Goal: Transaction & Acquisition: Download file/media

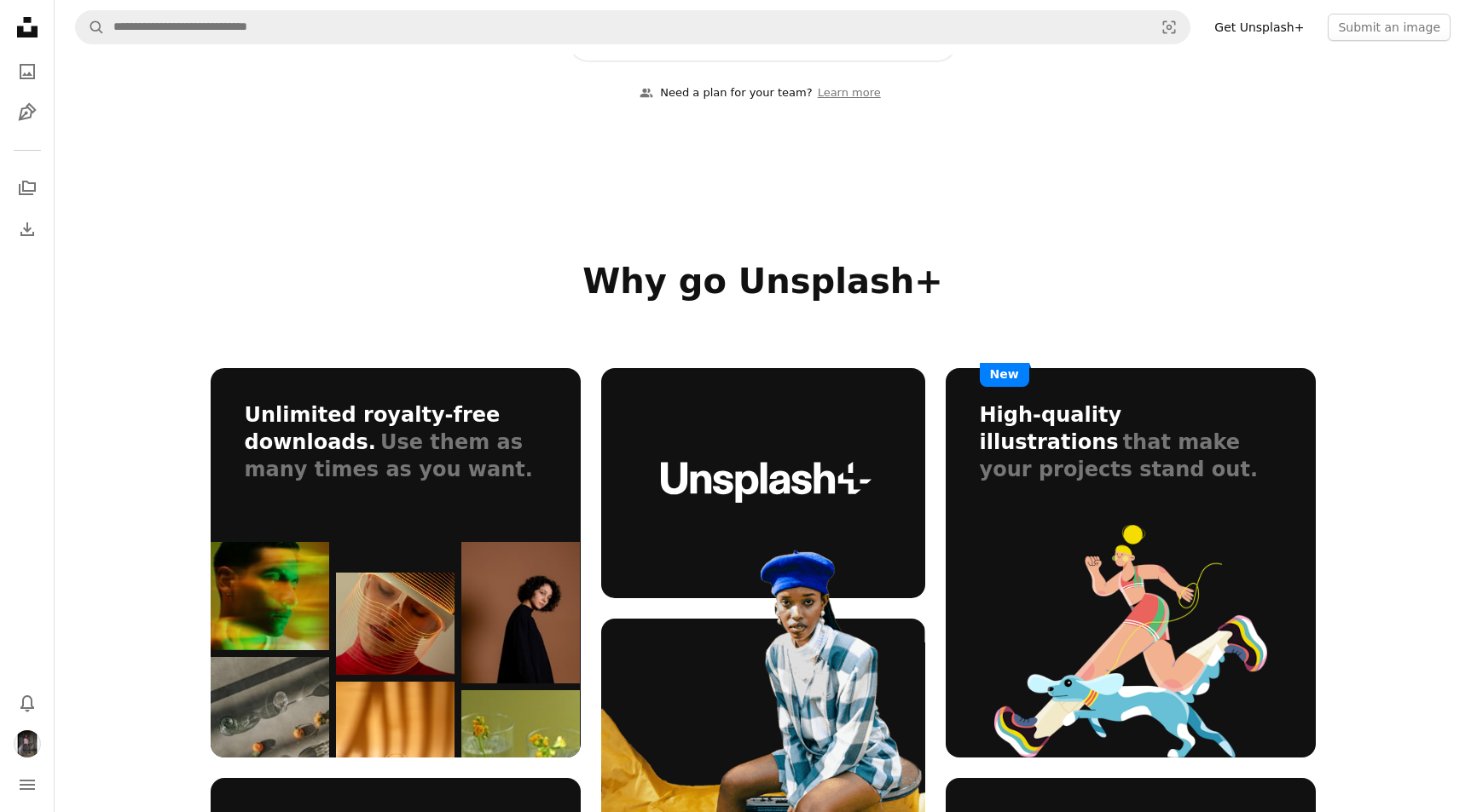
scroll to position [719, 0]
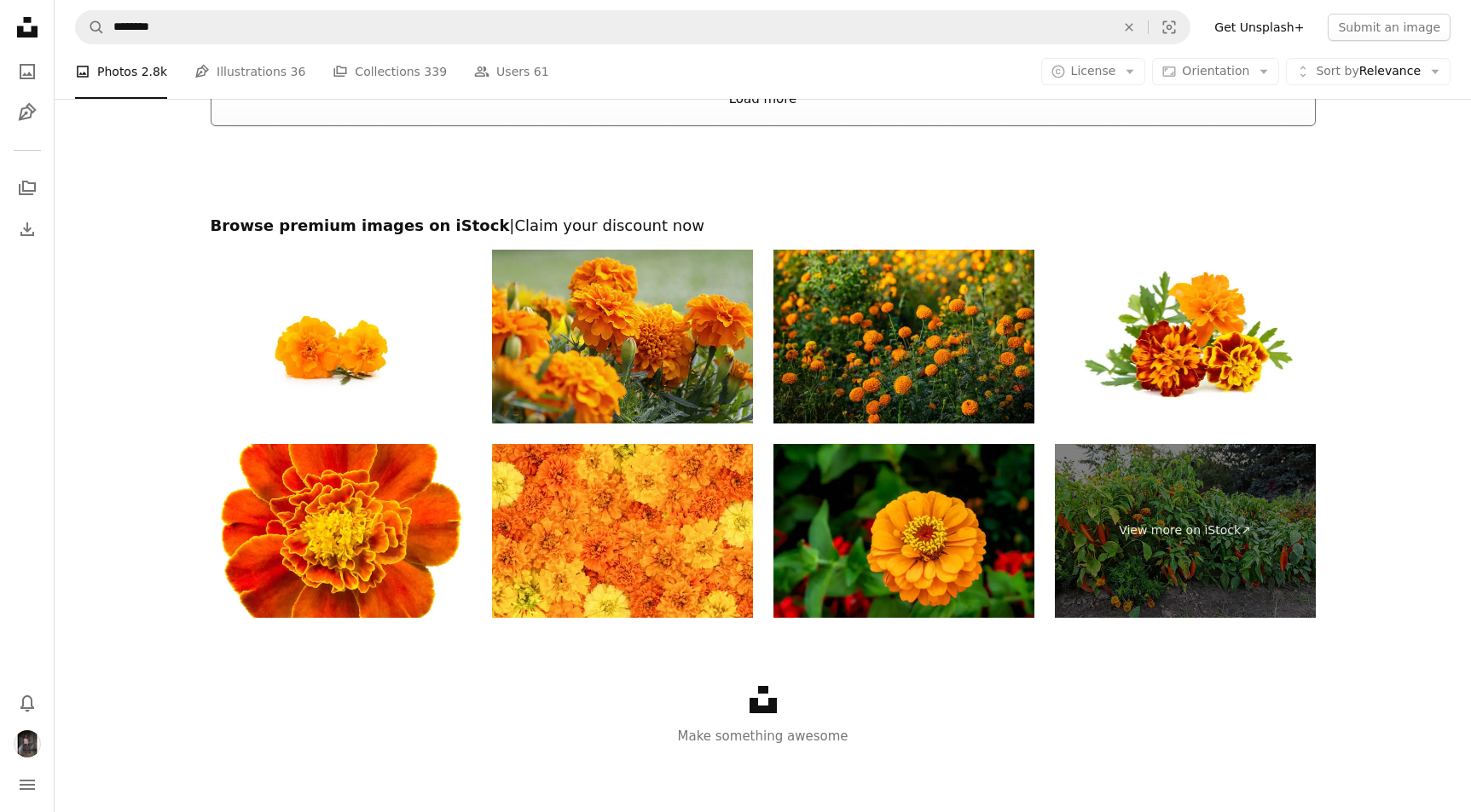
click at [811, 102] on button "Load more" at bounding box center [763, 98] width 1105 height 54
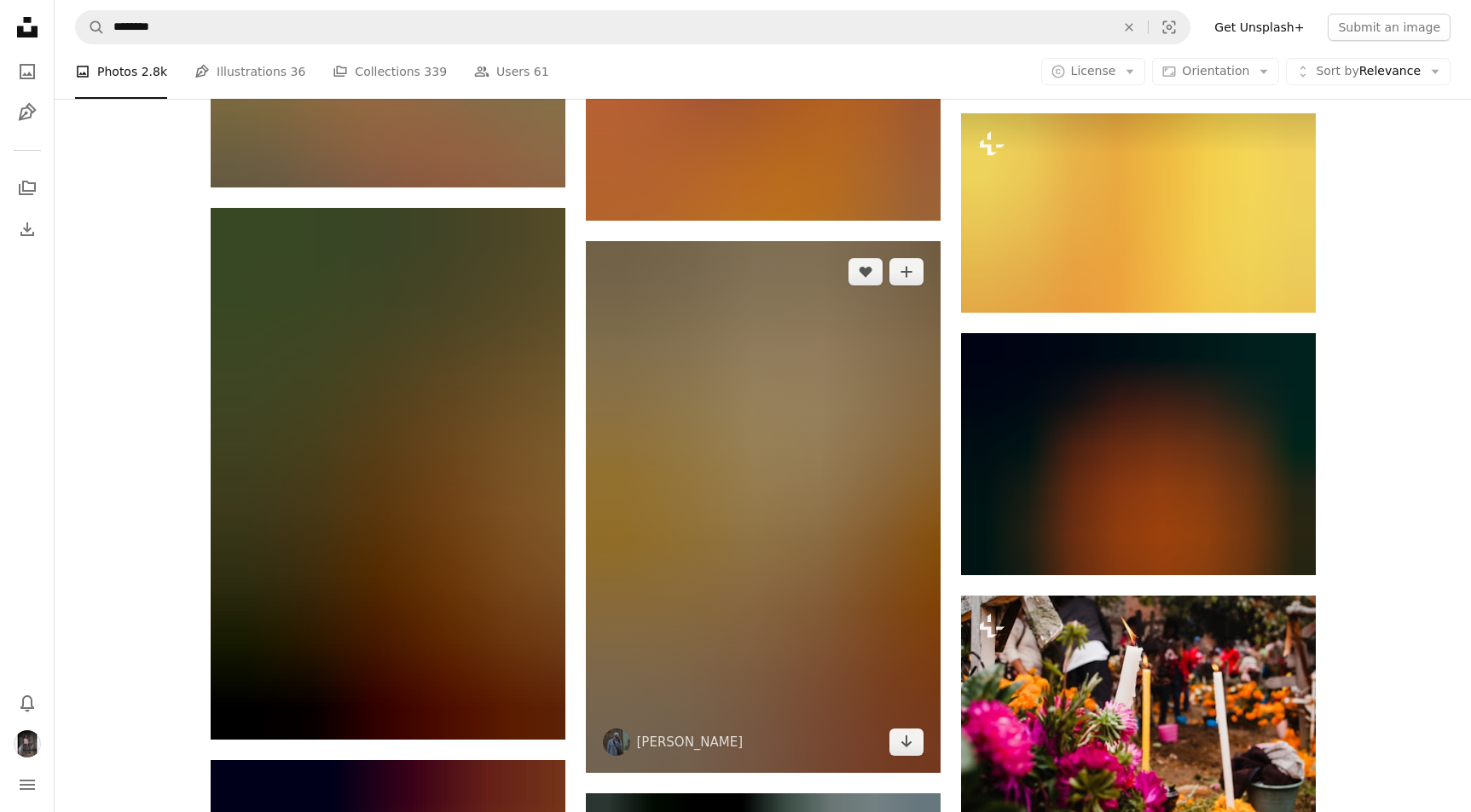
scroll to position [12341, 0]
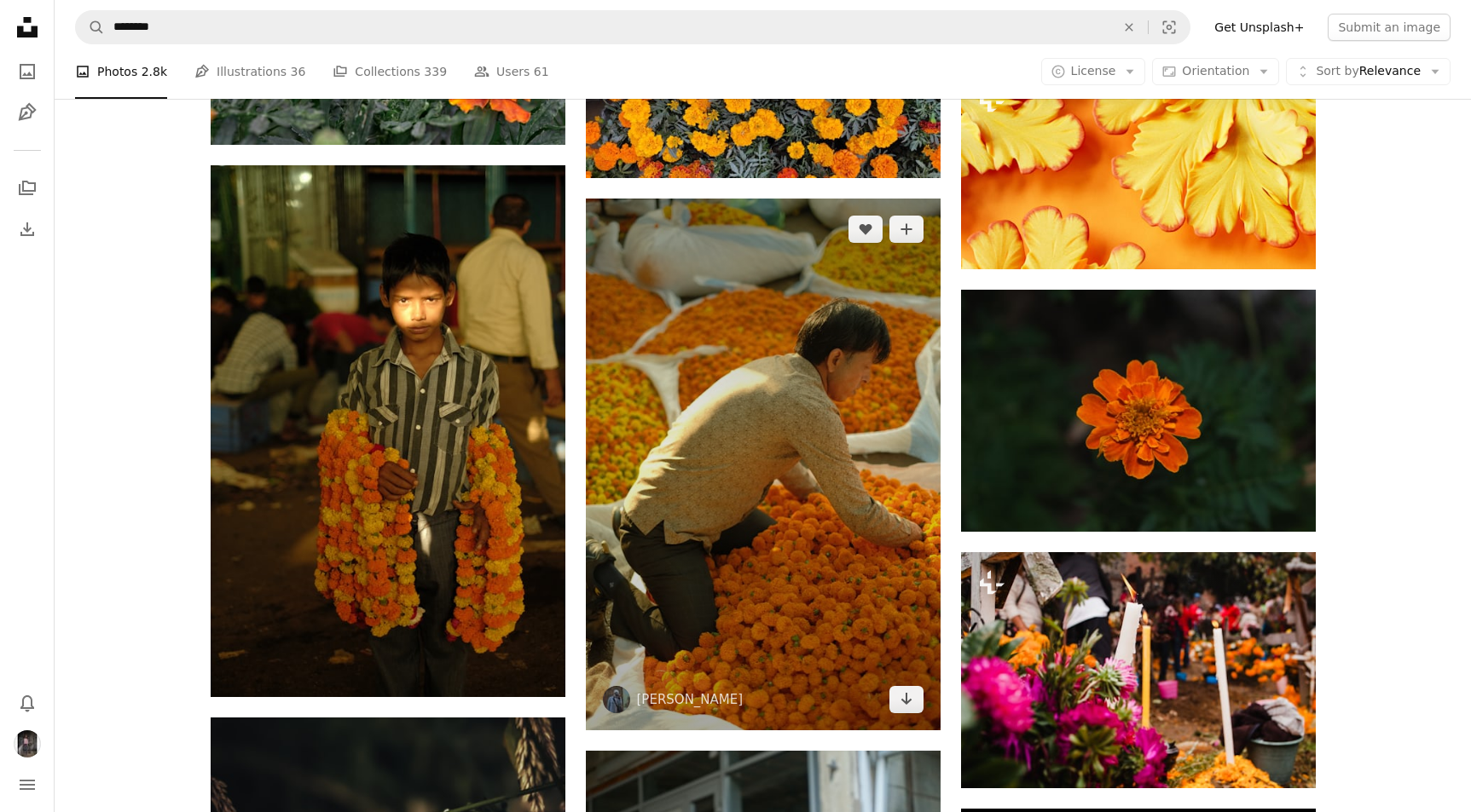
click at [726, 378] on img at bounding box center [763, 464] width 354 height 532
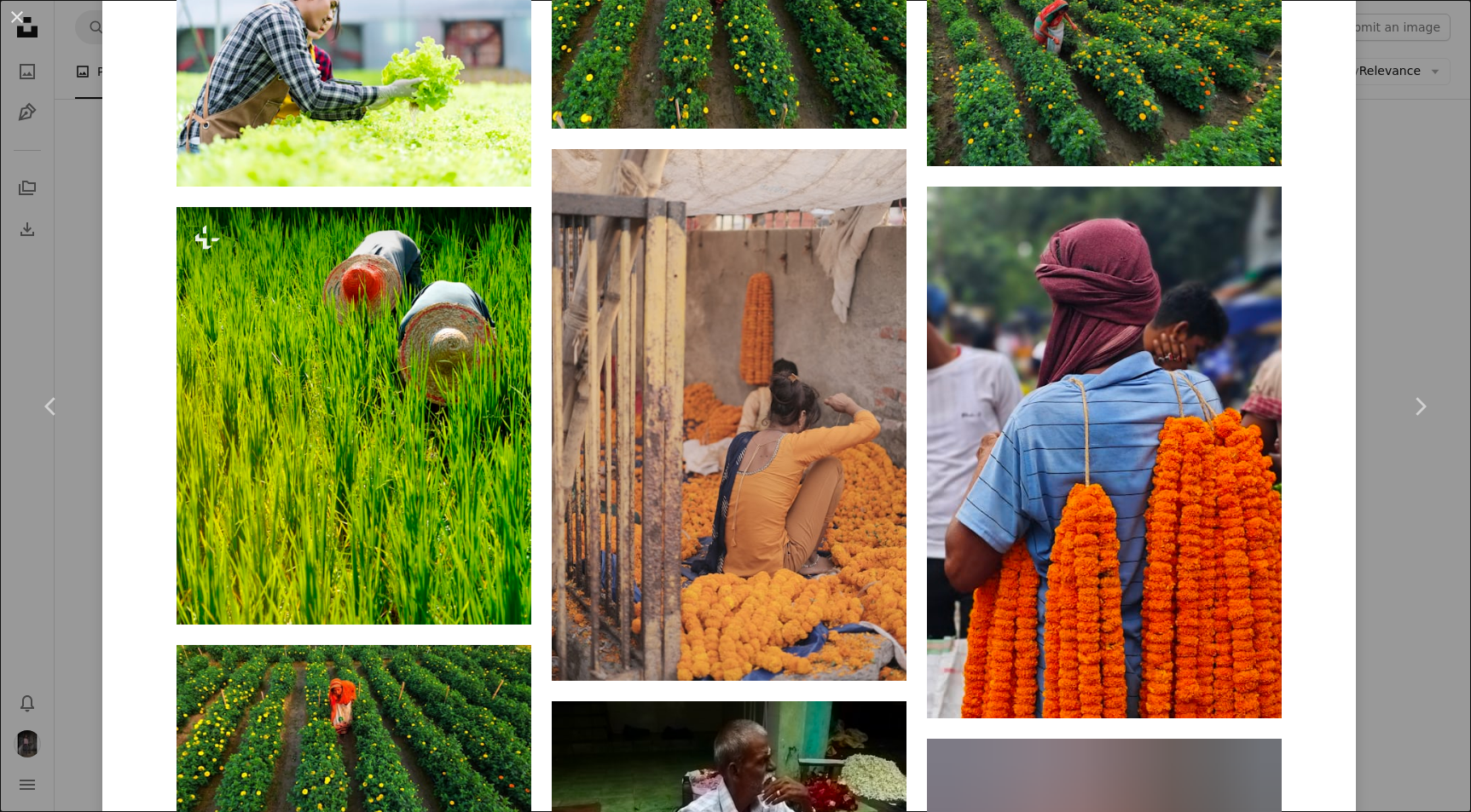
scroll to position [3912, 0]
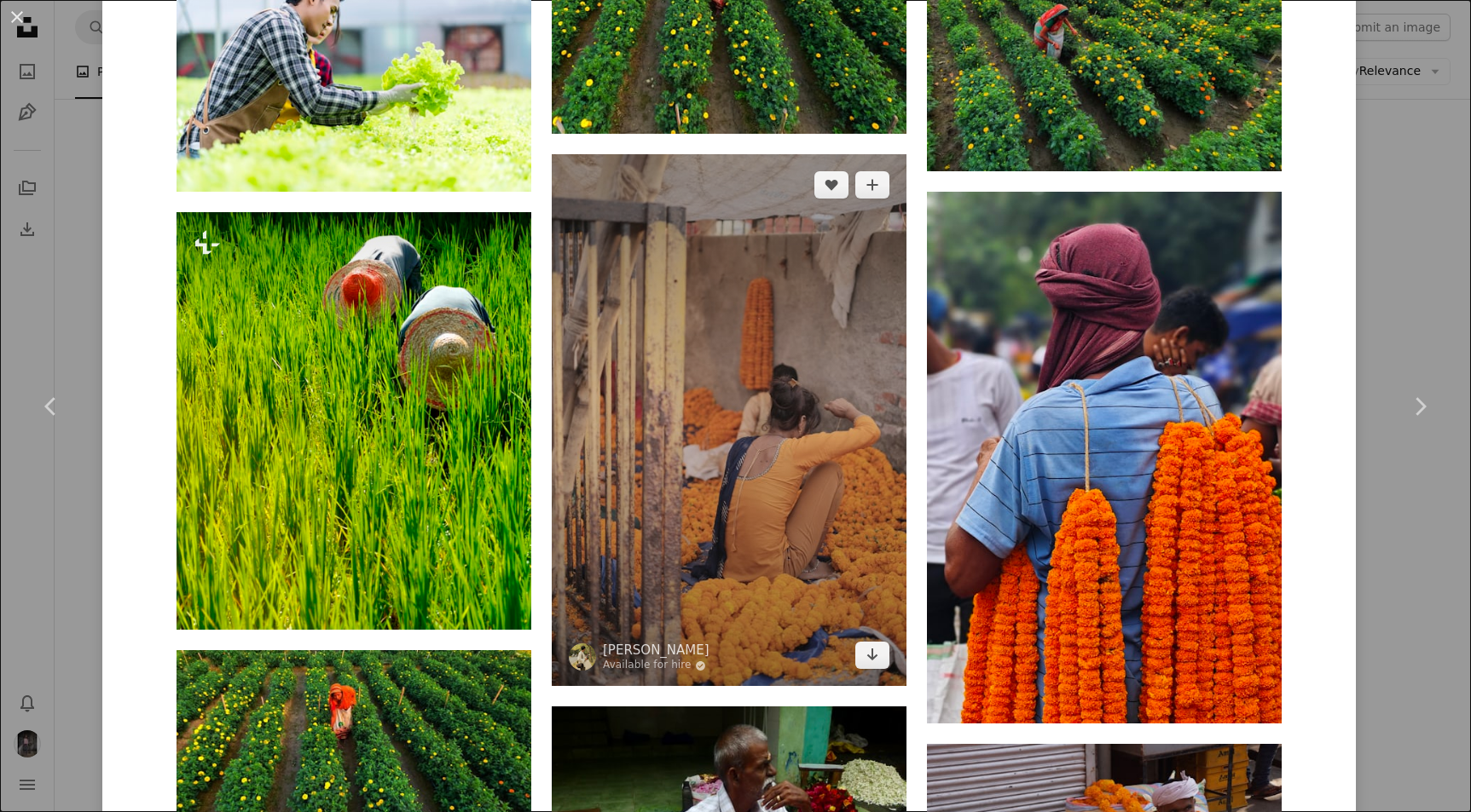
click at [777, 522] on img at bounding box center [729, 420] width 354 height 532
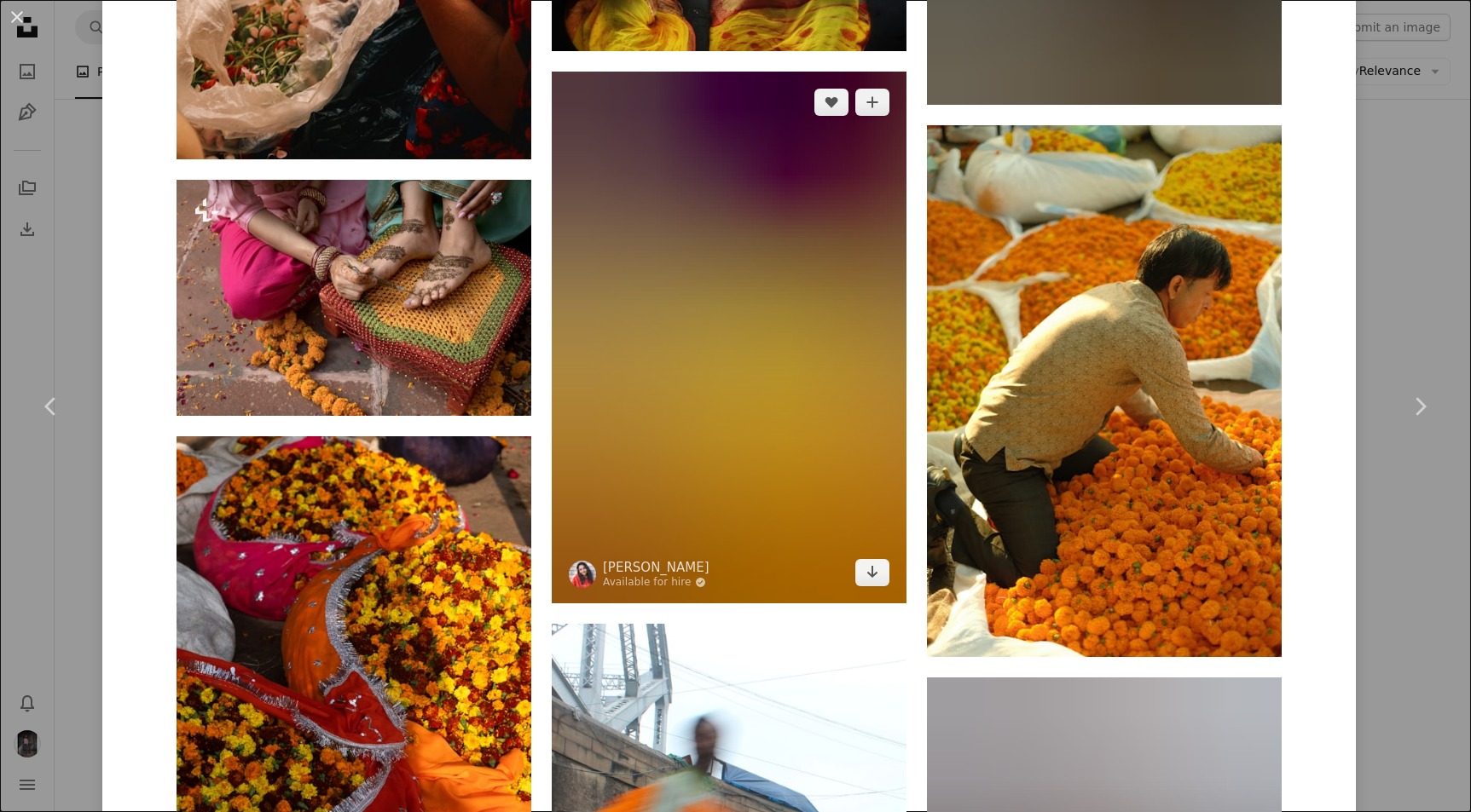
scroll to position [3520, 0]
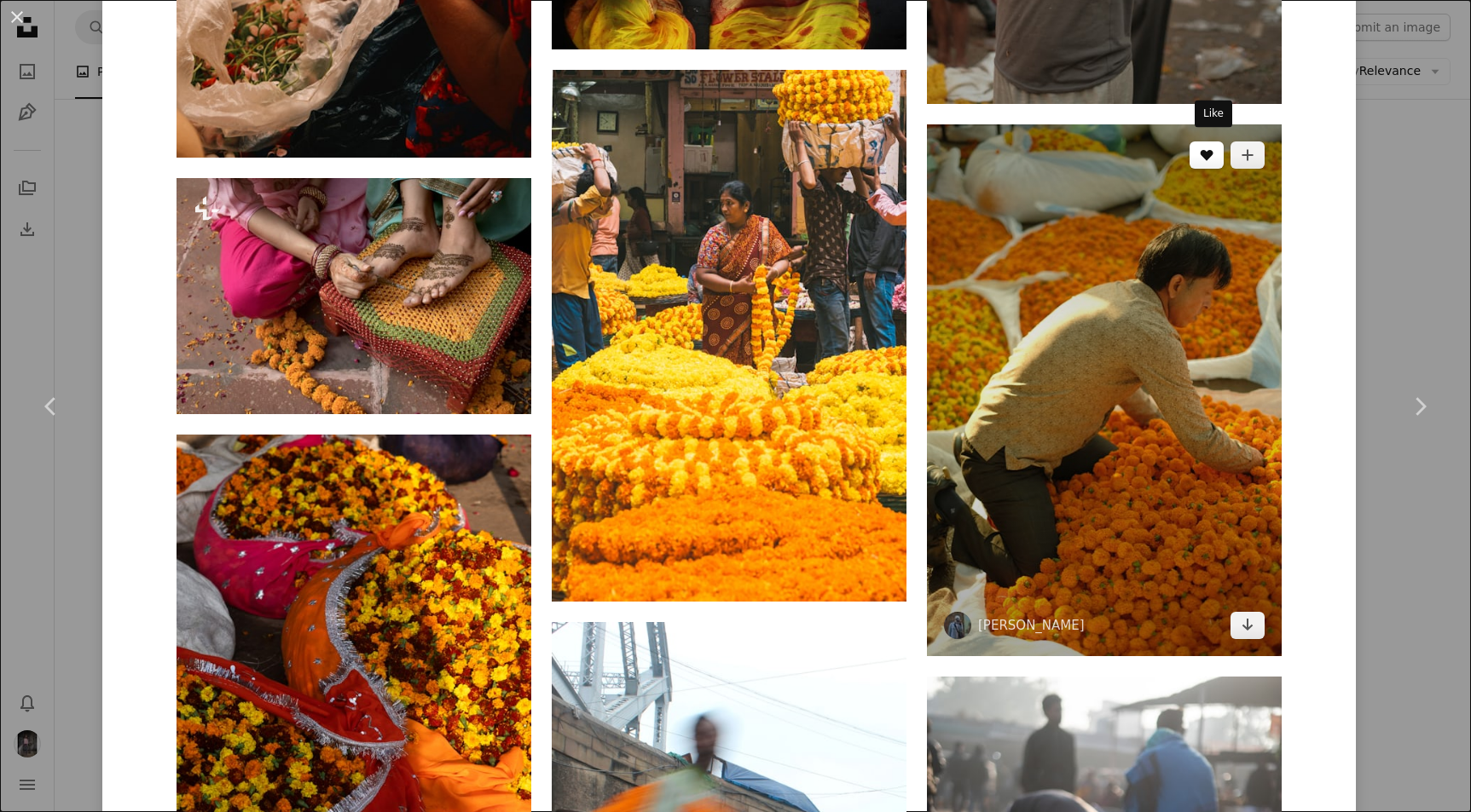
click at [1213, 150] on icon "Like" at bounding box center [1207, 156] width 12 height 11
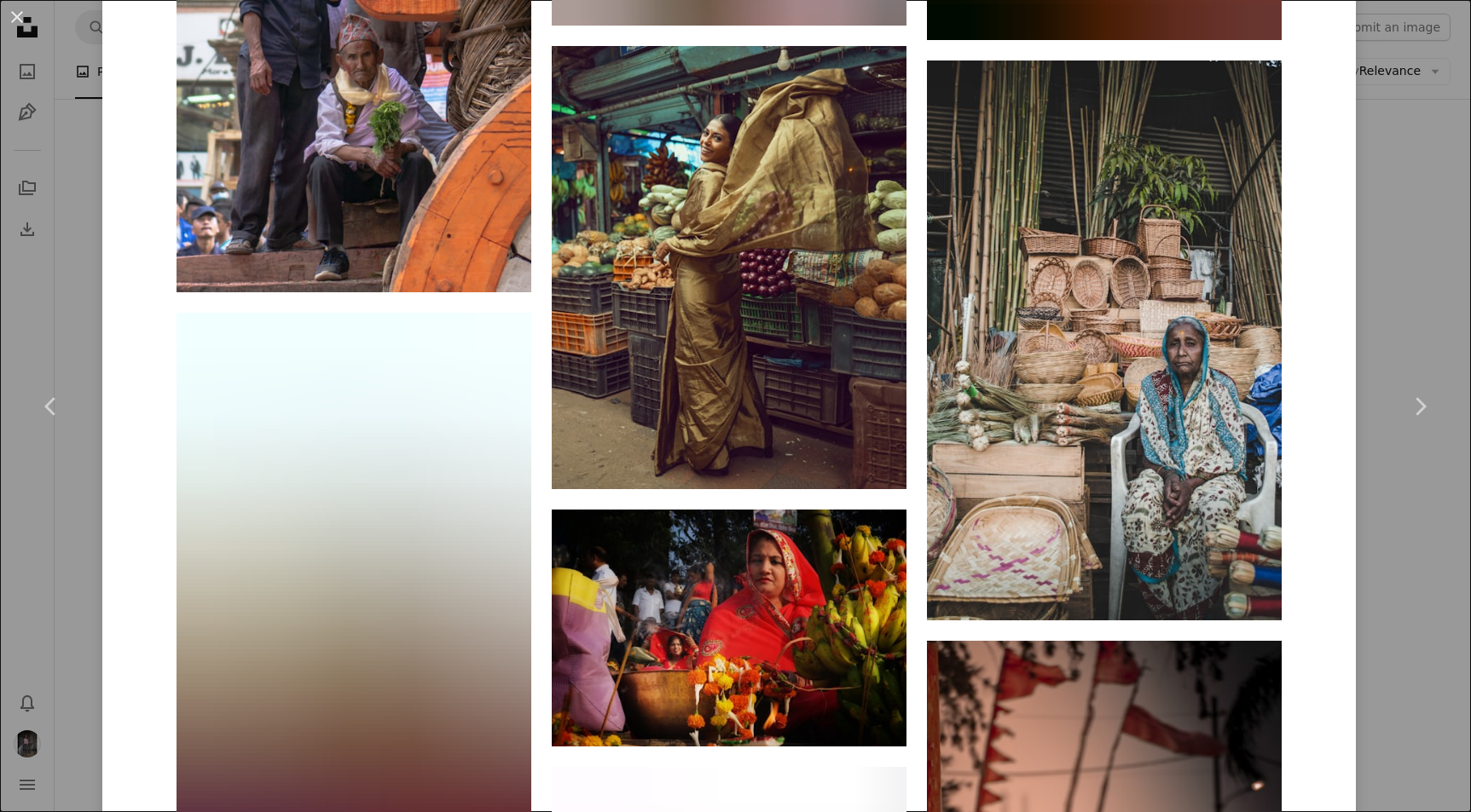
scroll to position [20117, 0]
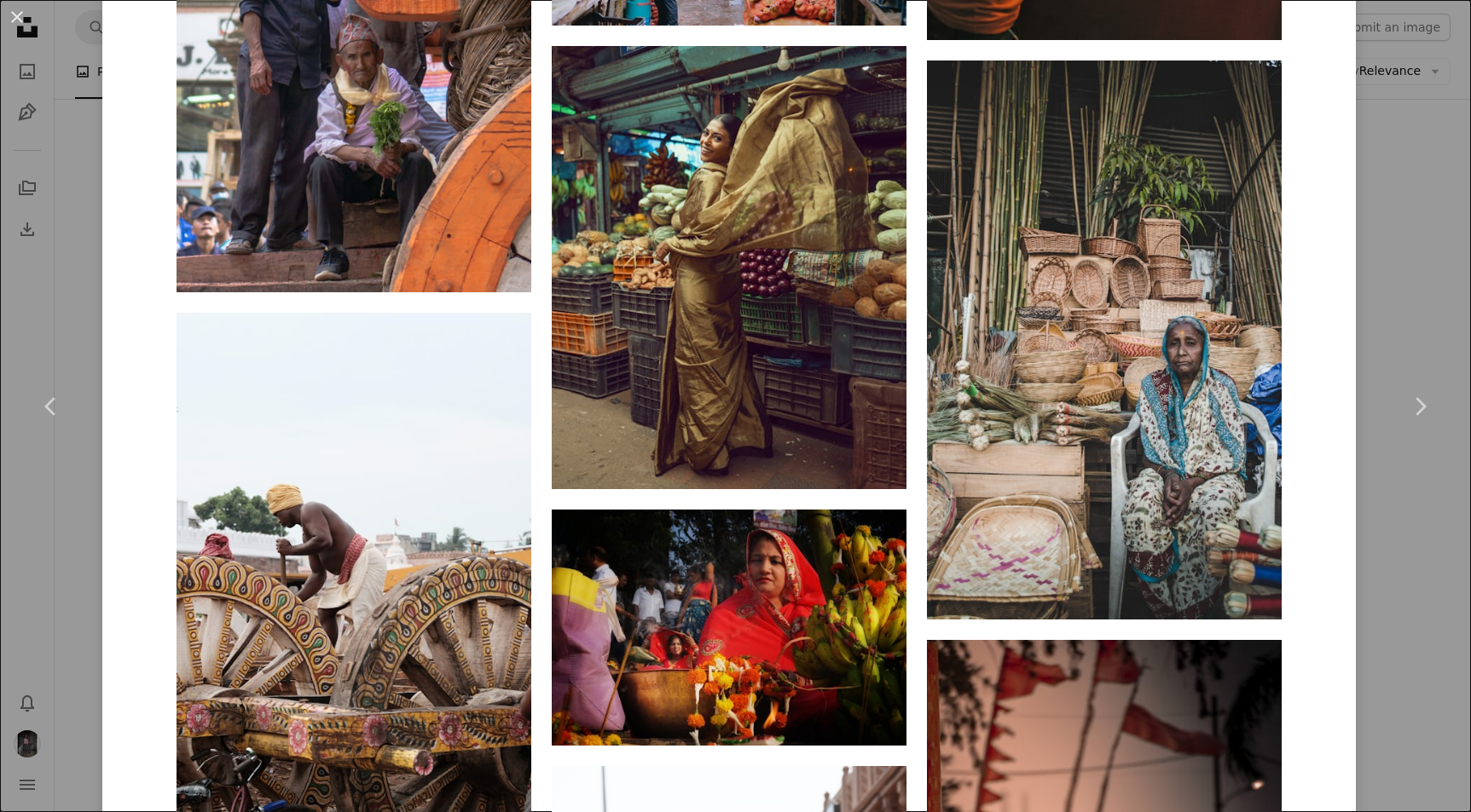
click at [1392, 135] on div "An X shape Chevron left Chevron right [PERSON_NAME] Available for hire A checkm…" at bounding box center [736, 406] width 1471 height 812
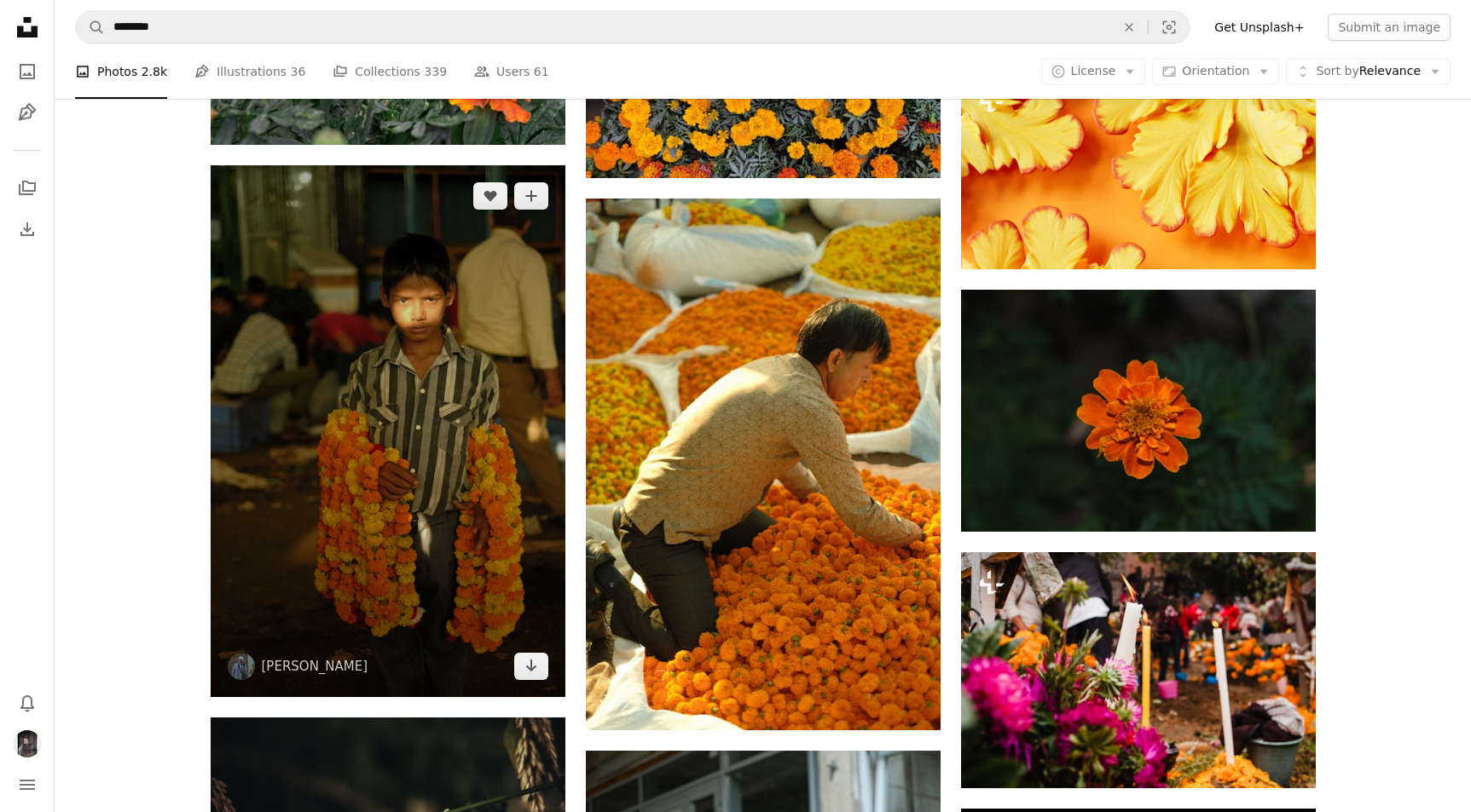
click at [475, 280] on img at bounding box center [388, 431] width 354 height 532
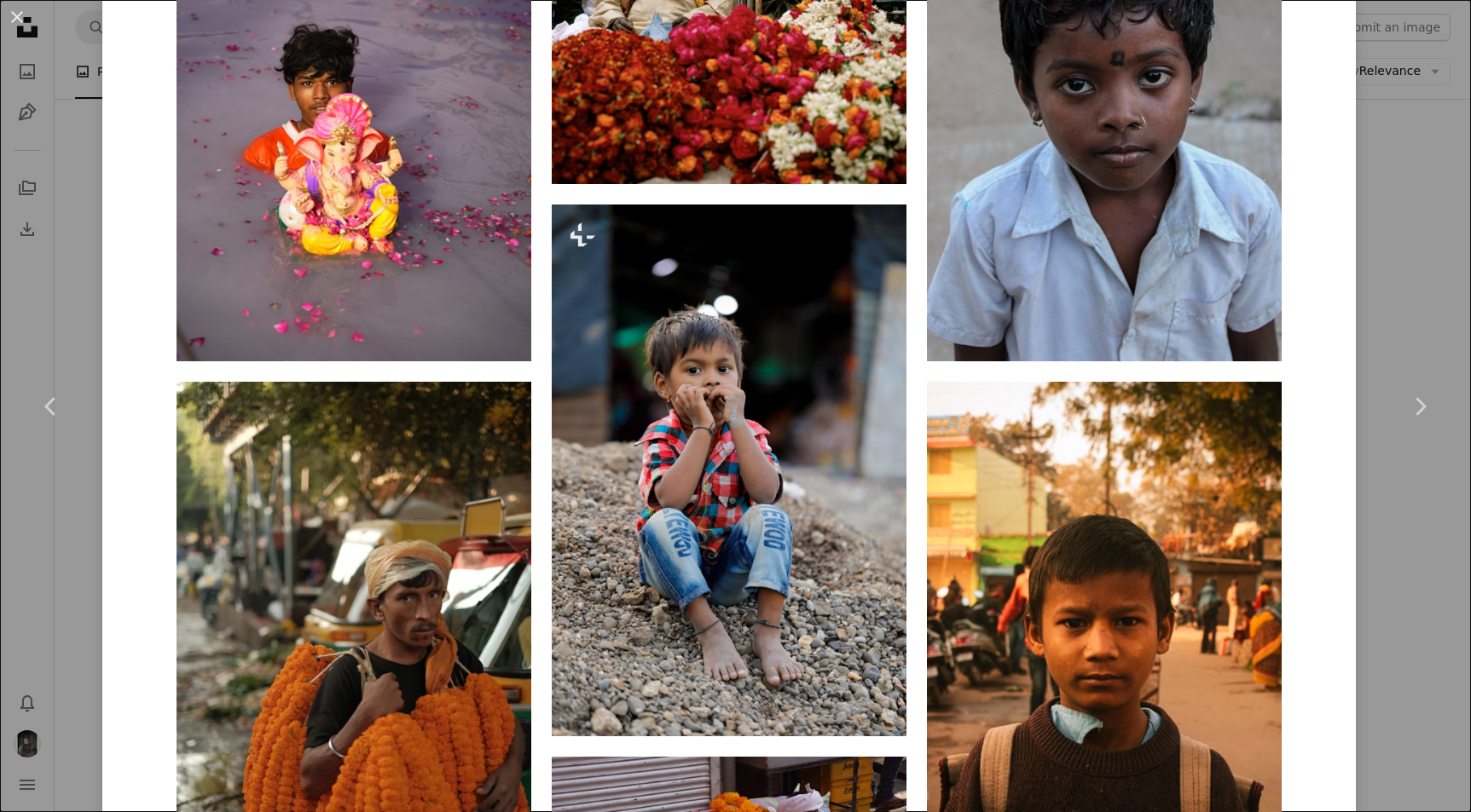
scroll to position [1605, 0]
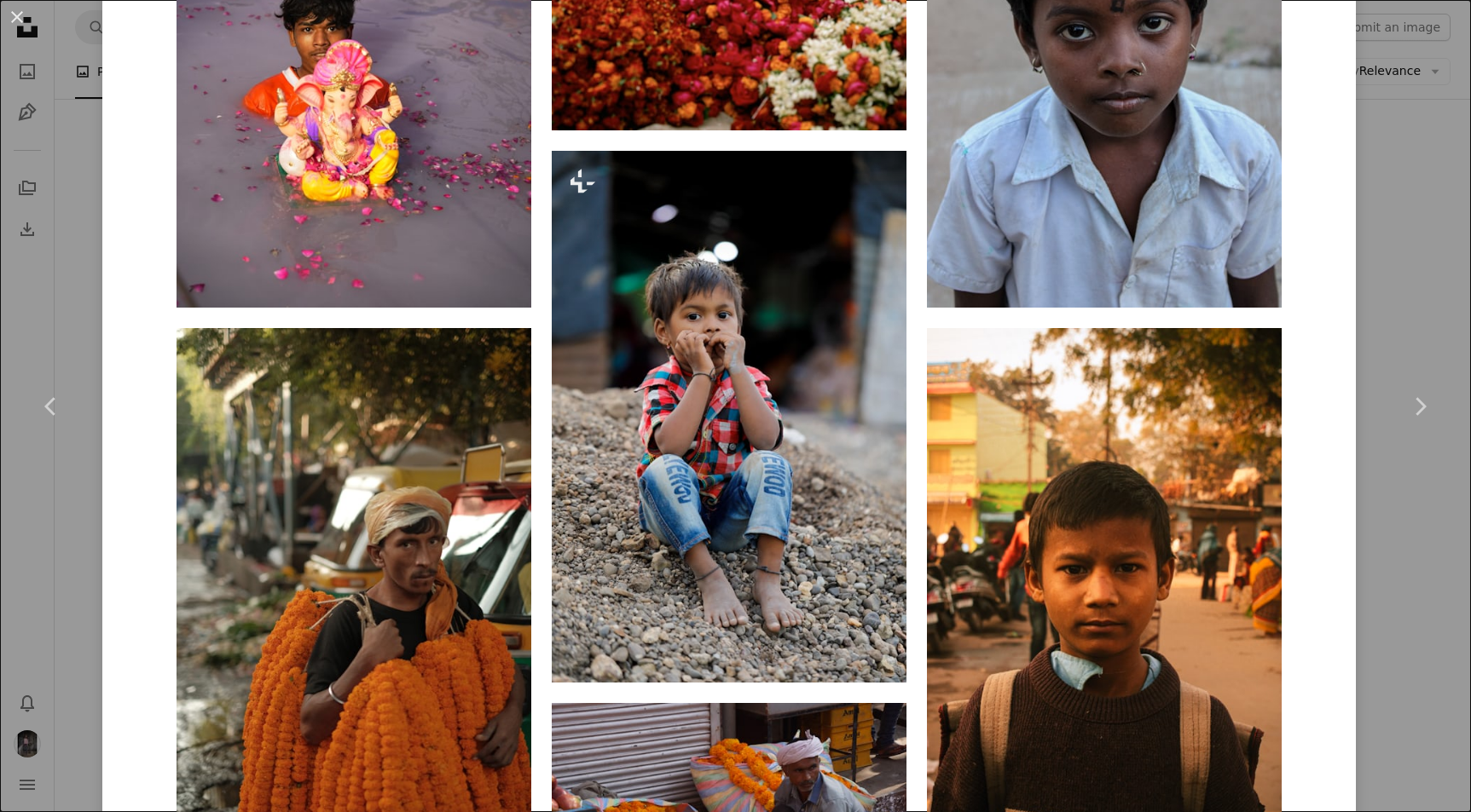
click at [1447, 152] on div "An X shape Chevron left Chevron right [PERSON_NAME] ravinepz A heart A plus sig…" at bounding box center [736, 406] width 1471 height 812
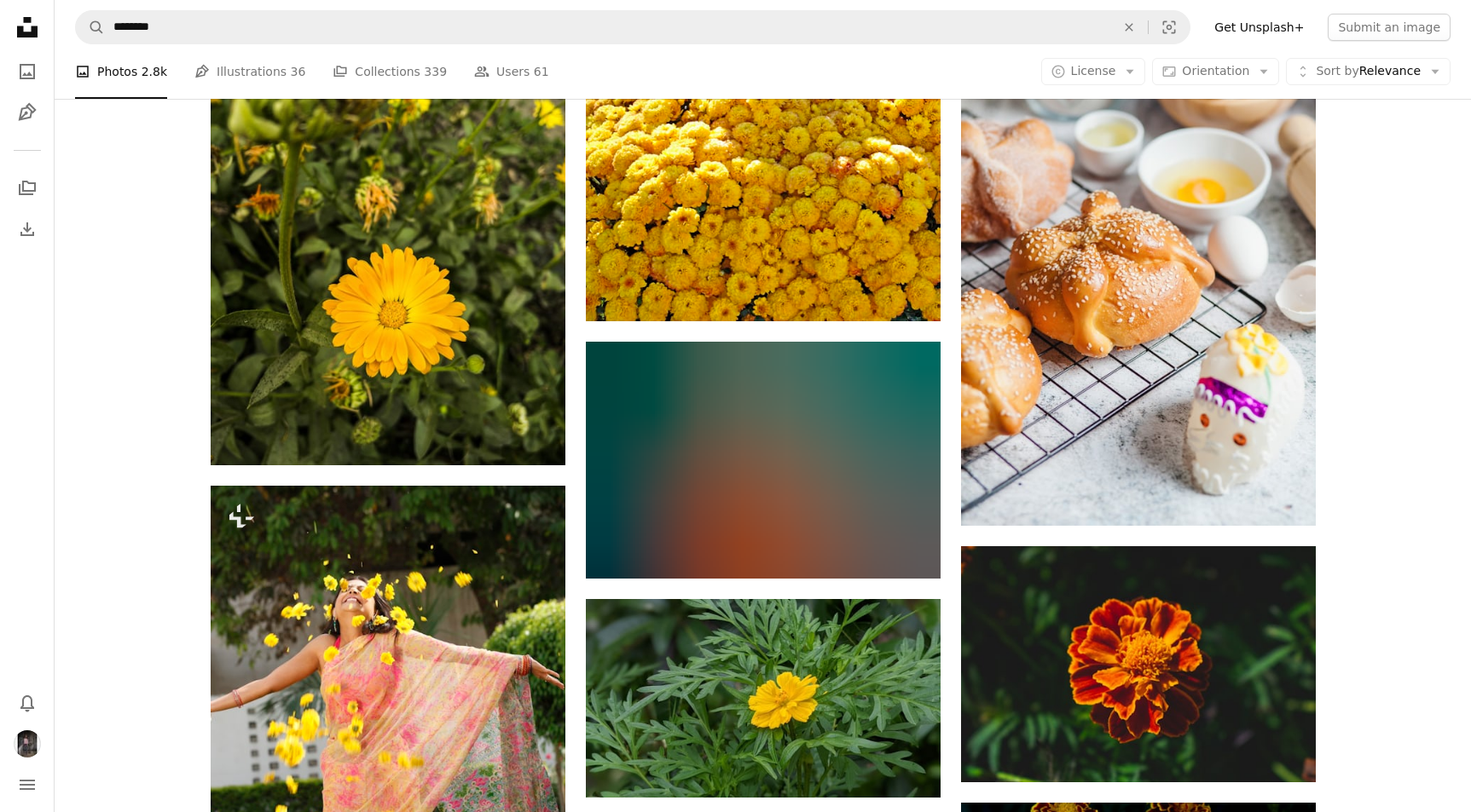
scroll to position [20187, 0]
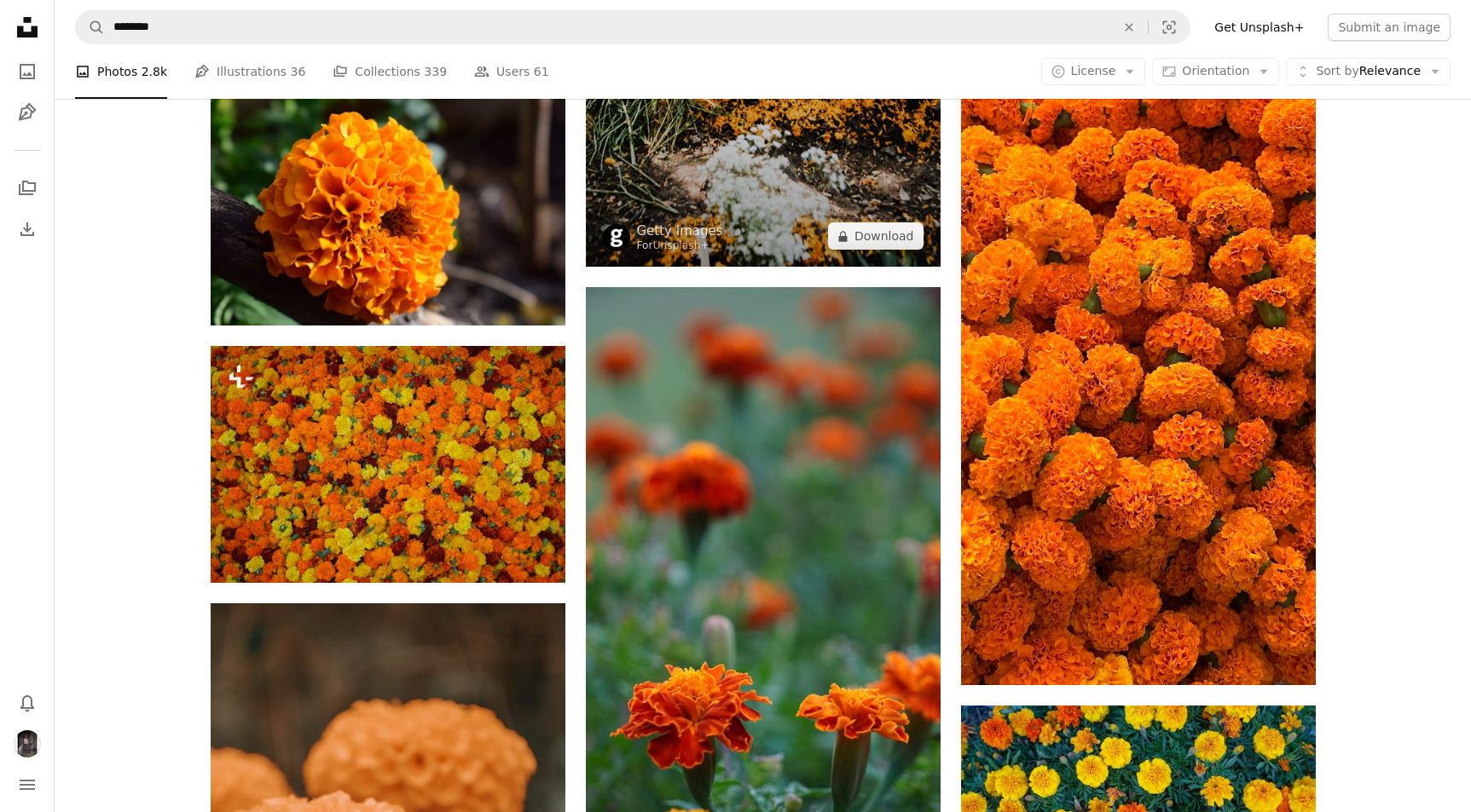
scroll to position [2011, 0]
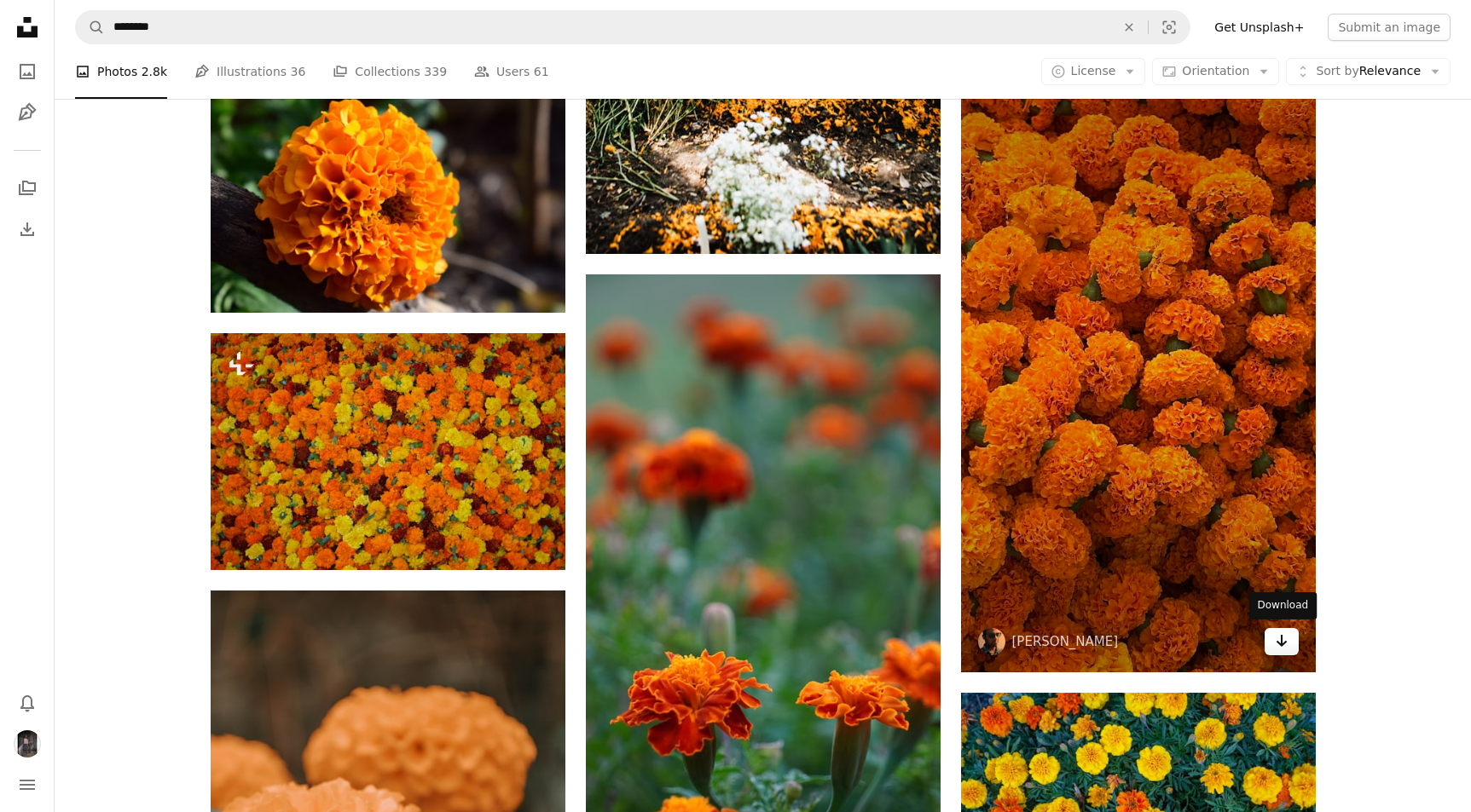
click at [1266, 636] on link "Arrow pointing down" at bounding box center [1282, 641] width 34 height 28
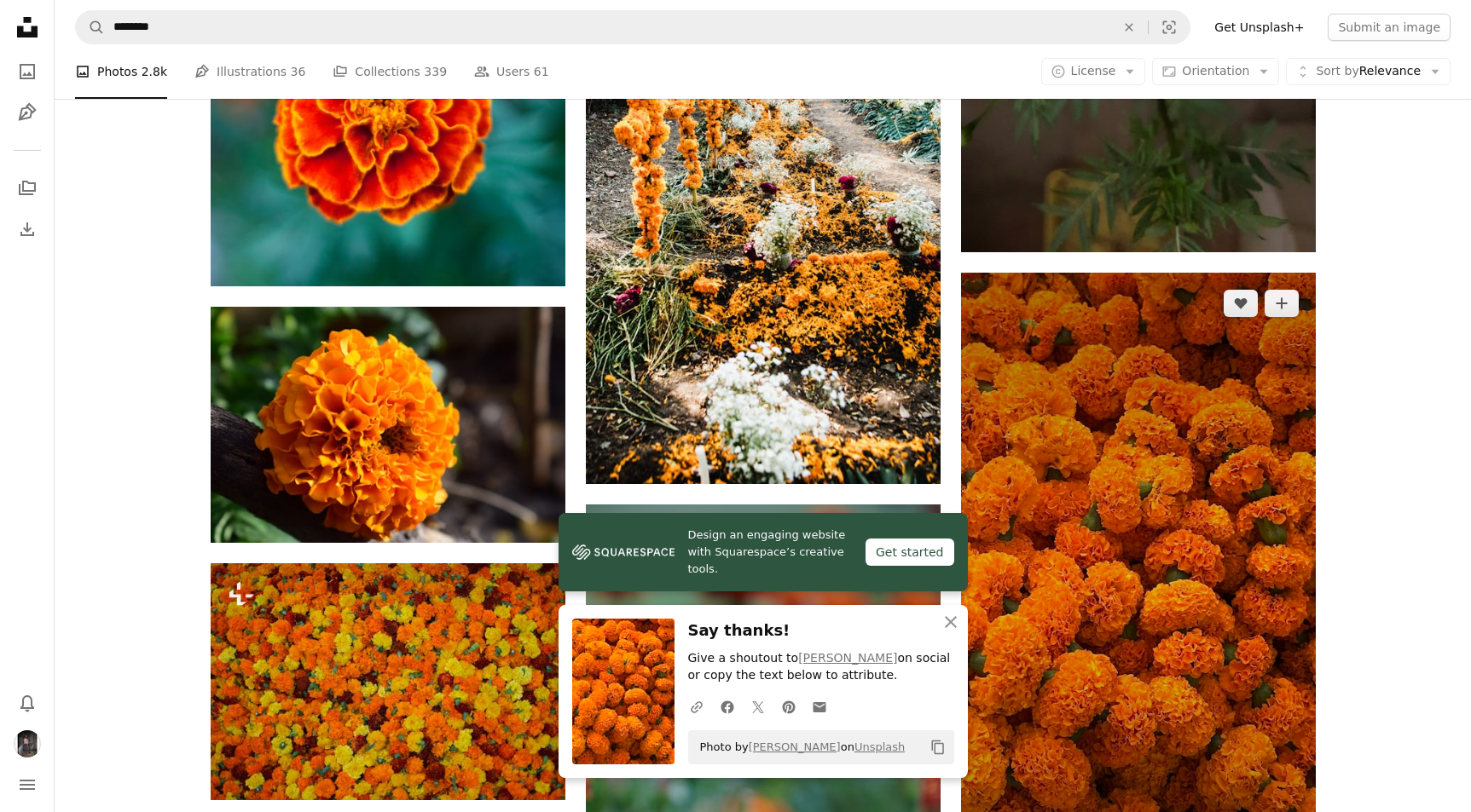
scroll to position [1766, 0]
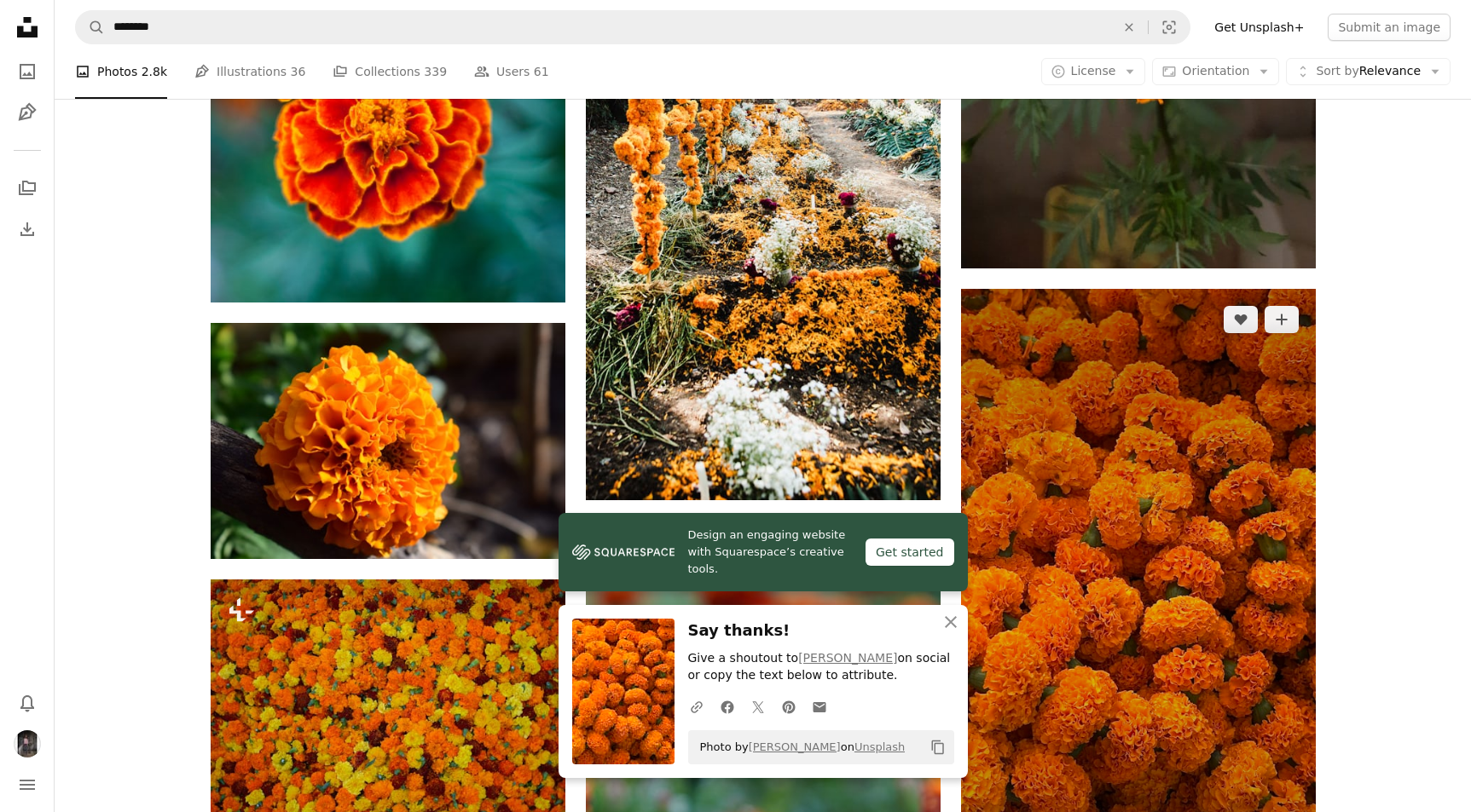
click at [1151, 430] on img at bounding box center [1137, 603] width 354 height 630
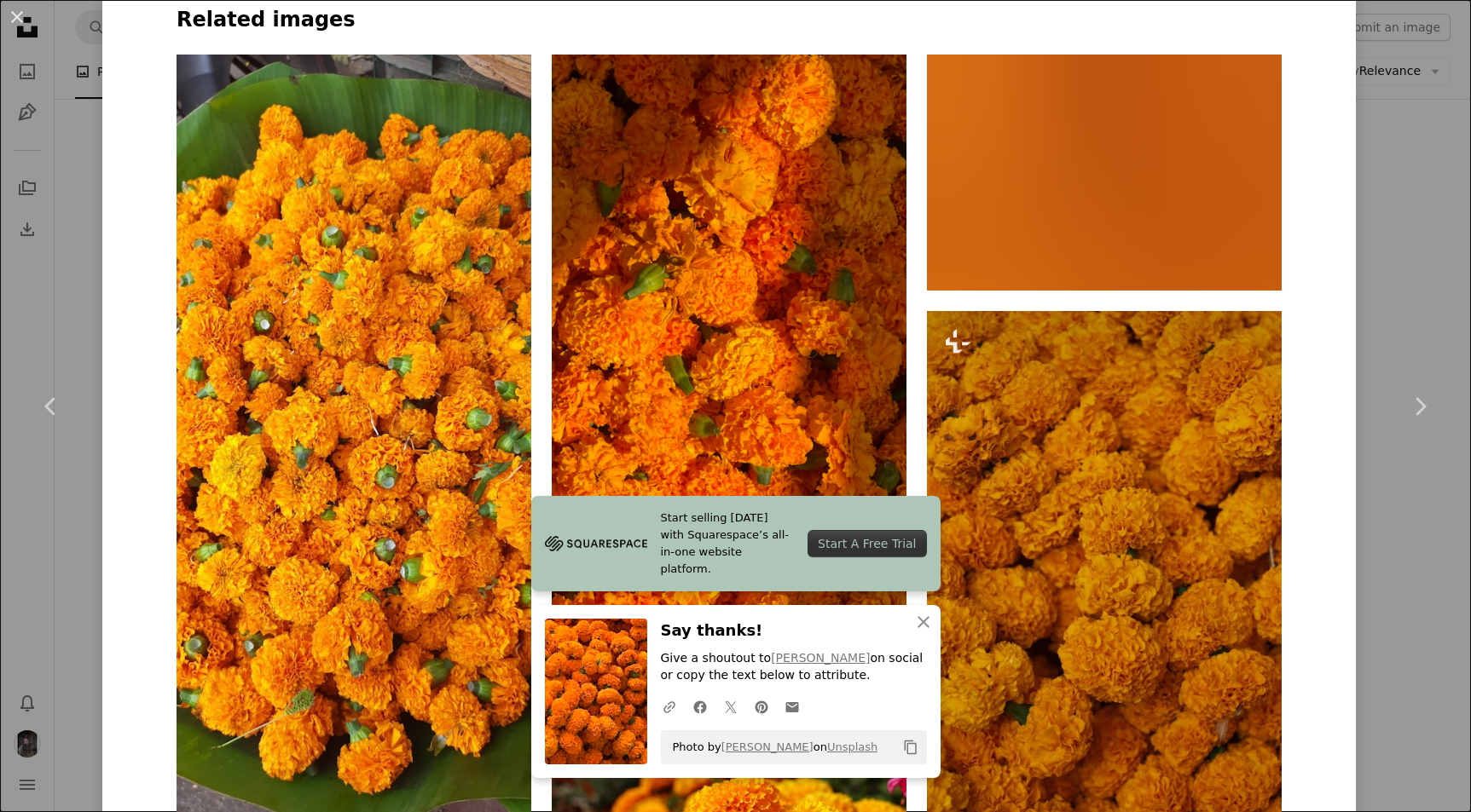
scroll to position [1275, 0]
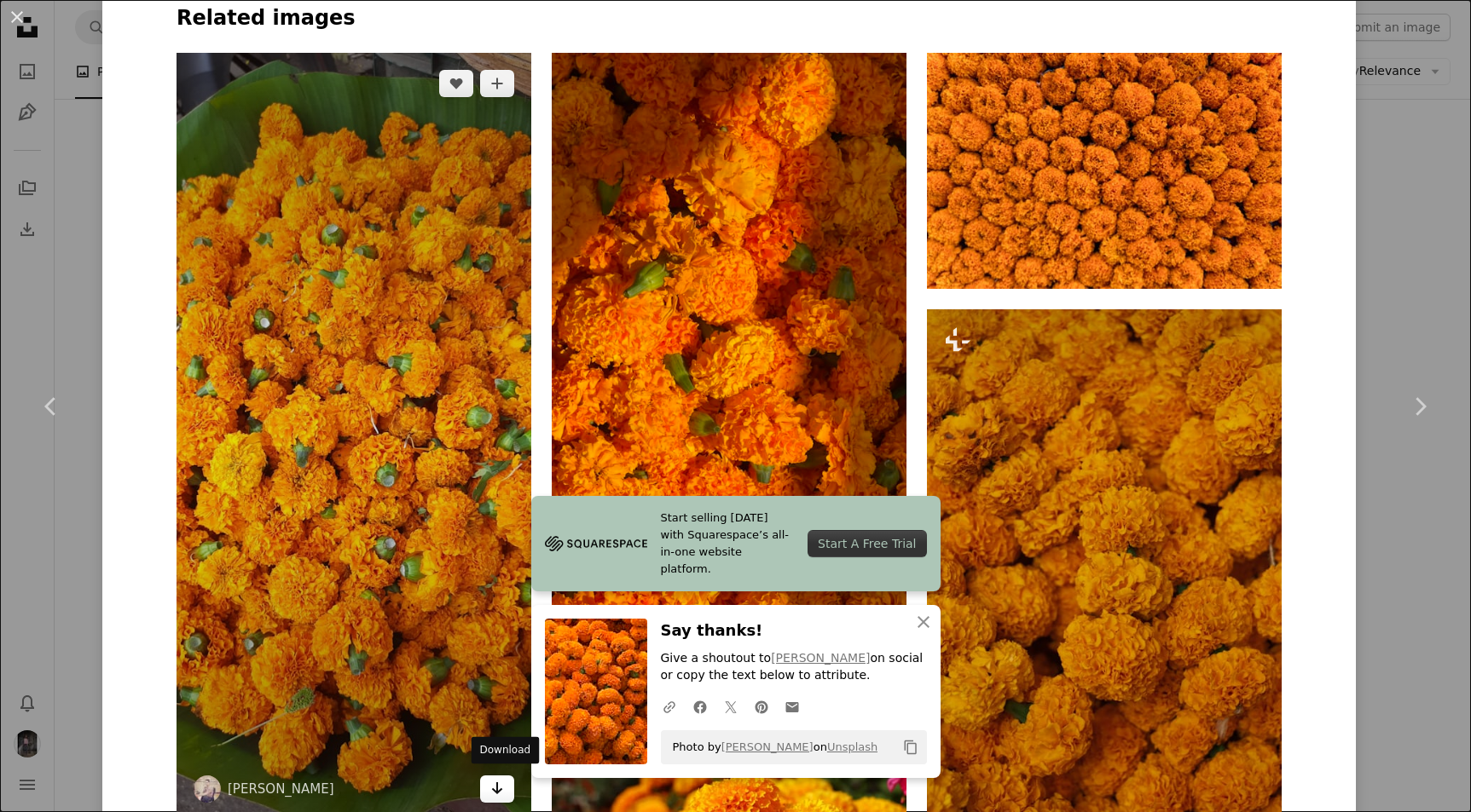
click at [495, 787] on link "Arrow pointing down" at bounding box center [497, 789] width 34 height 28
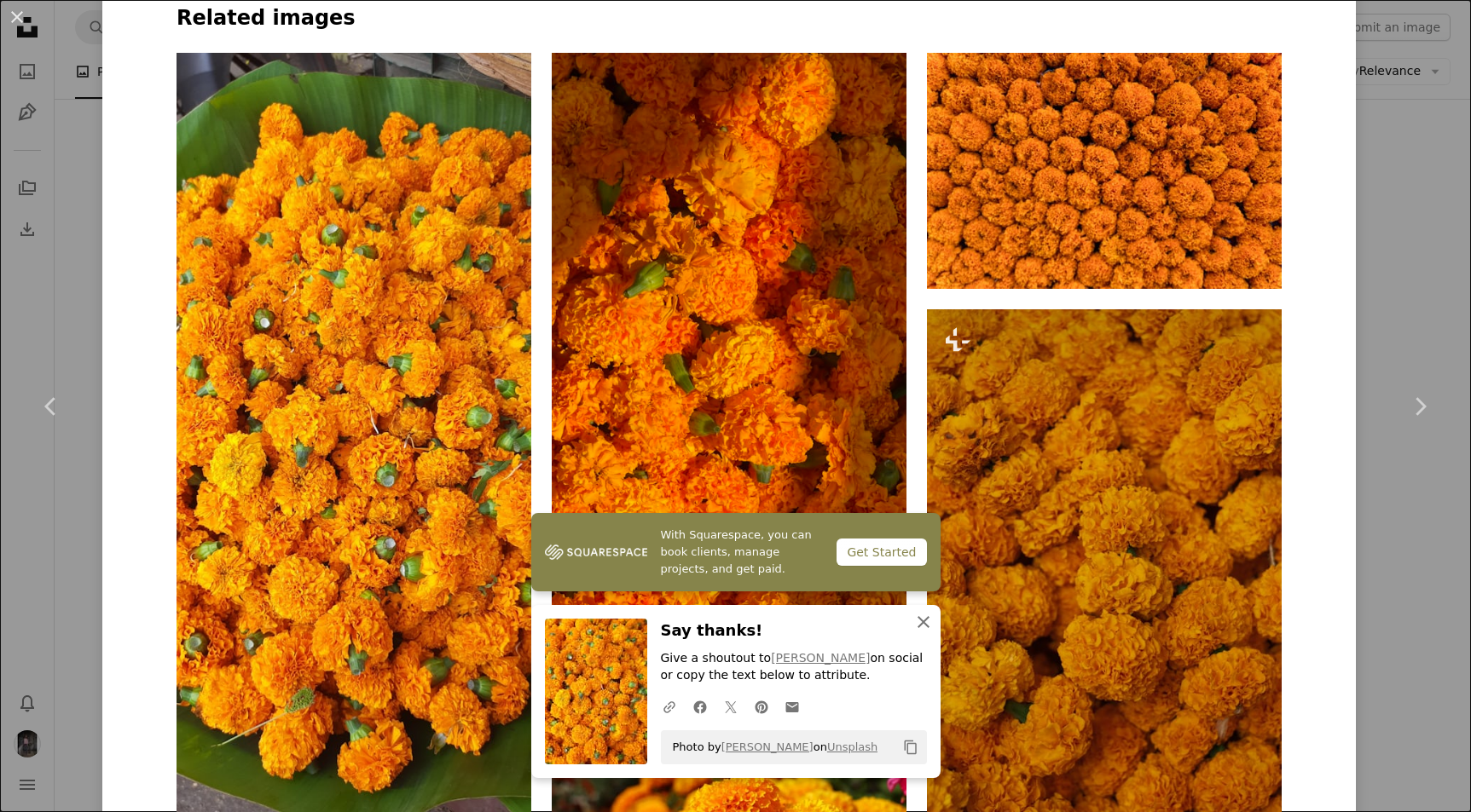
click at [914, 628] on icon "An X shape" at bounding box center [924, 622] width 21 height 21
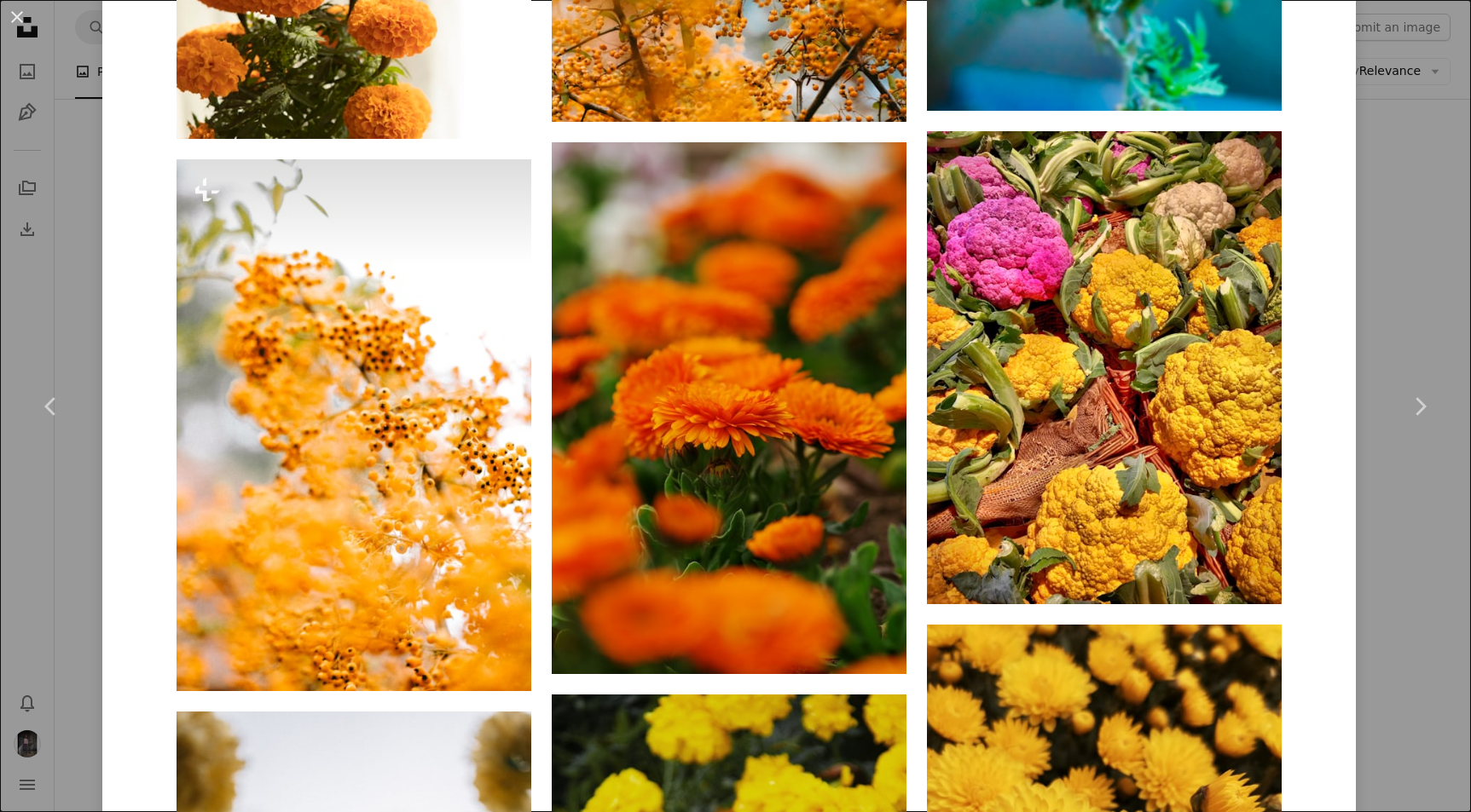
scroll to position [16483, 0]
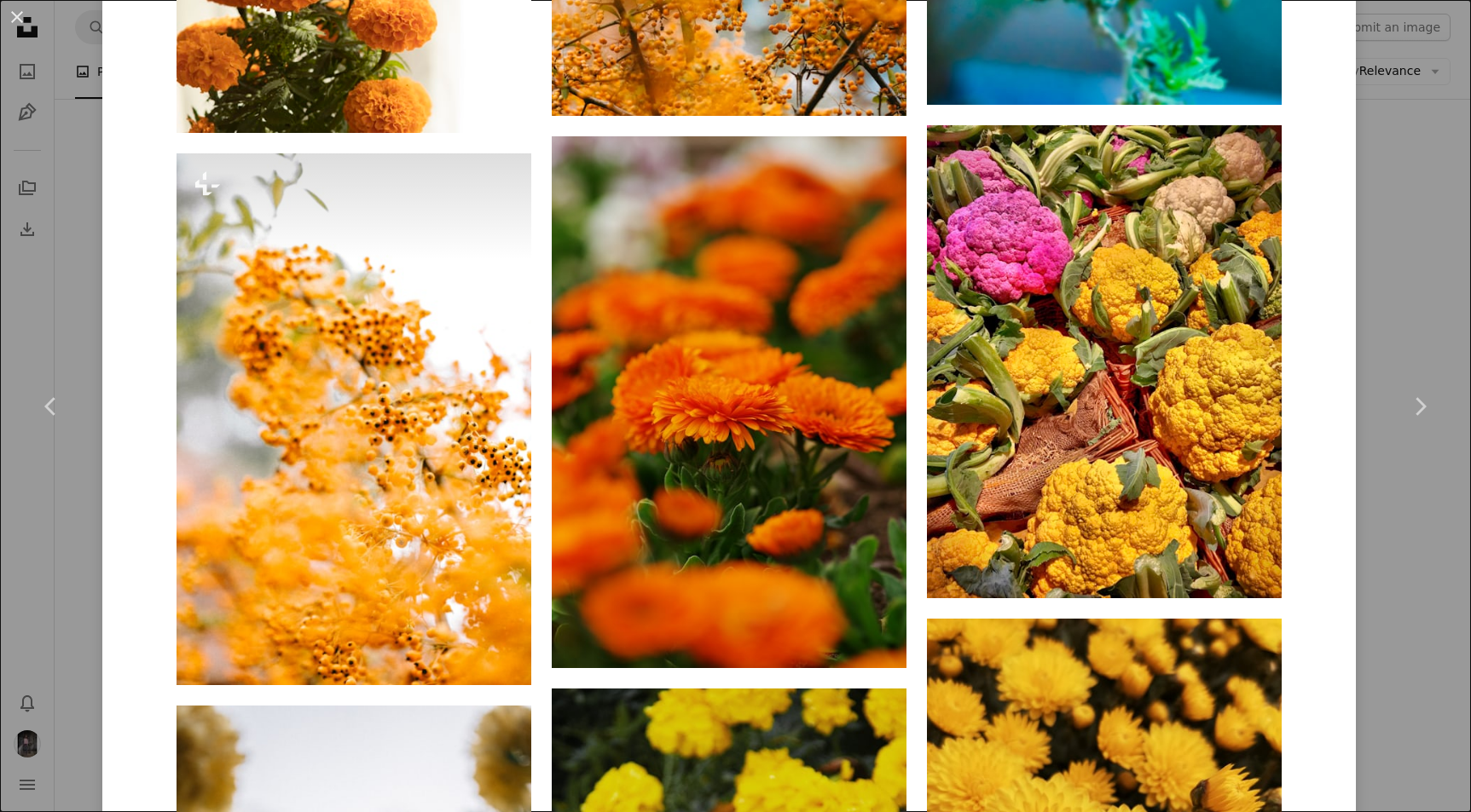
click at [1408, 182] on div "An X shape Chevron left Chevron right [PERSON_NAME] himanshusoni A heart A plus…" at bounding box center [736, 406] width 1471 height 812
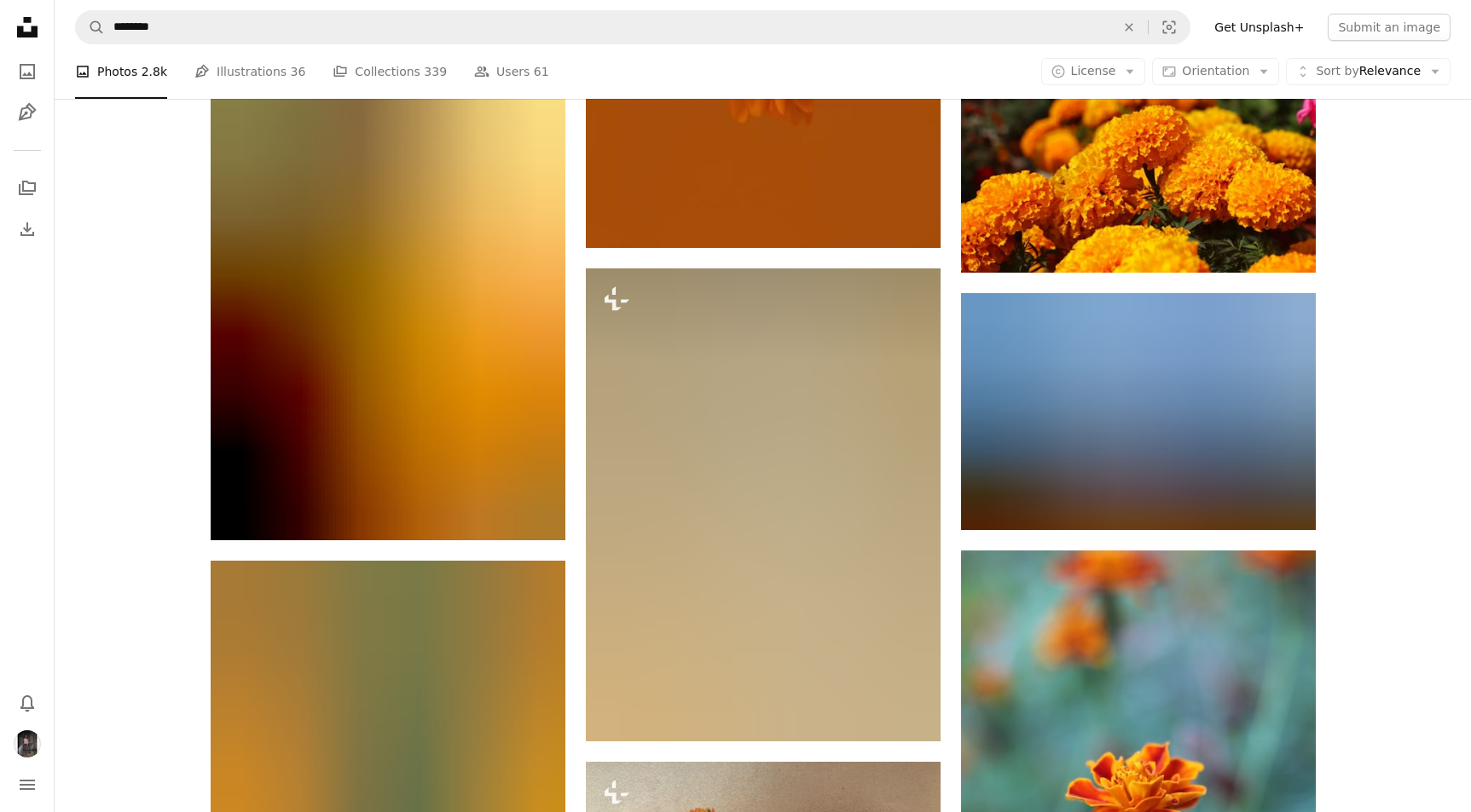
scroll to position [5264, 0]
